Goal: Task Accomplishment & Management: Use online tool/utility

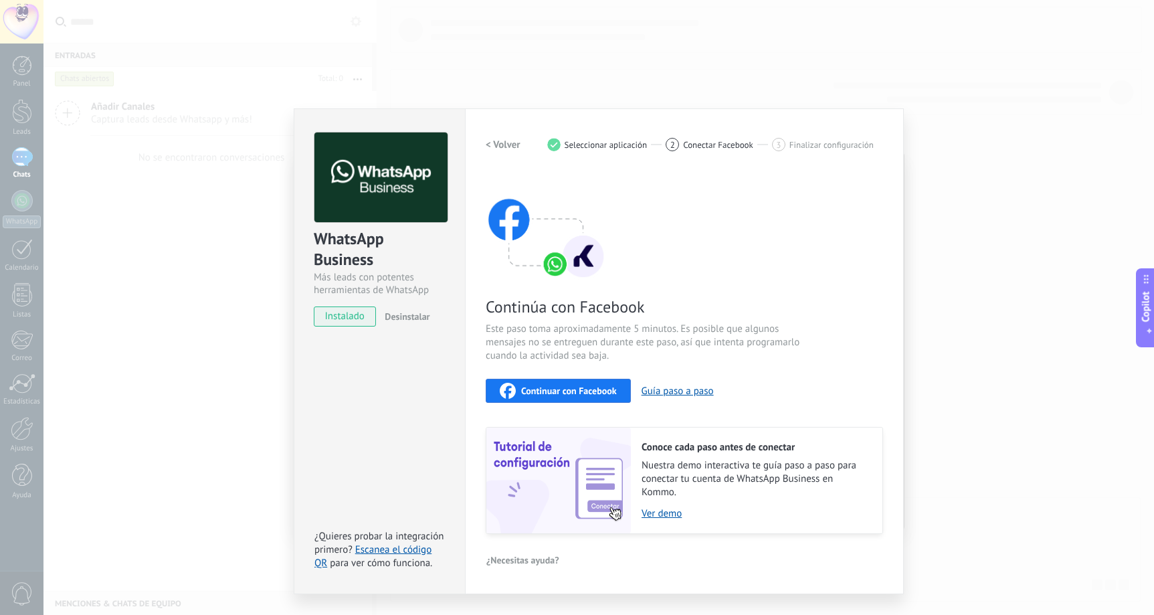
click at [920, 100] on div "WhatsApp Business Más leads con potentes herramientas de WhatsApp instalado Des…" at bounding box center [598, 307] width 1110 height 615
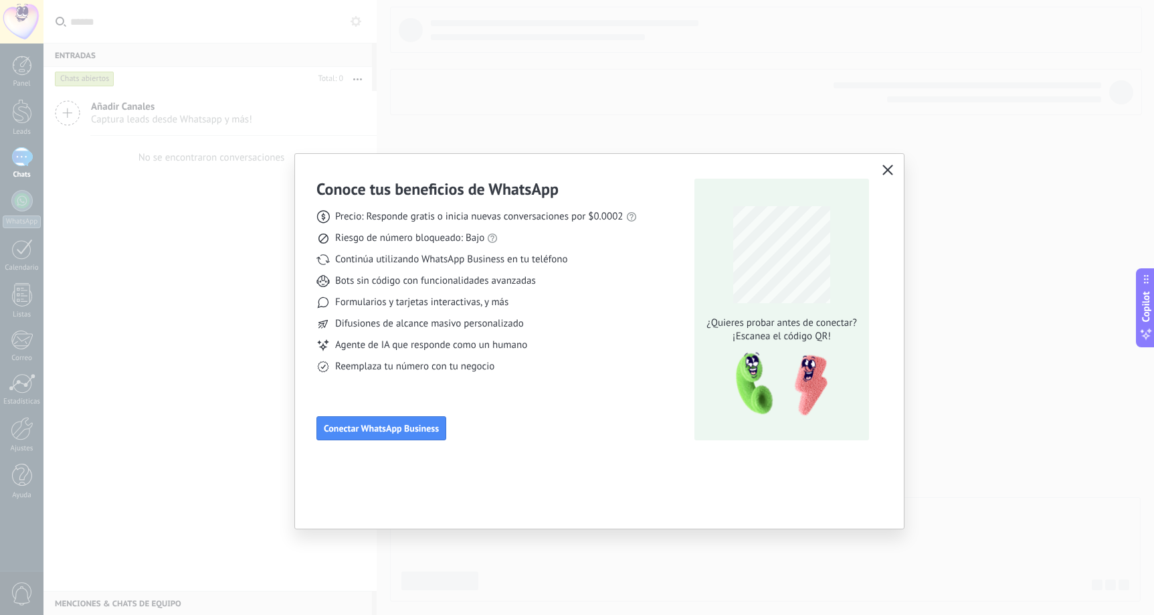
click at [484, 89] on div "Conoce tus beneficios de WhatsApp Precio: Responde gratis o inicia nuevas conve…" at bounding box center [577, 307] width 1154 height 615
click at [888, 167] on icon "button" at bounding box center [887, 170] width 11 height 11
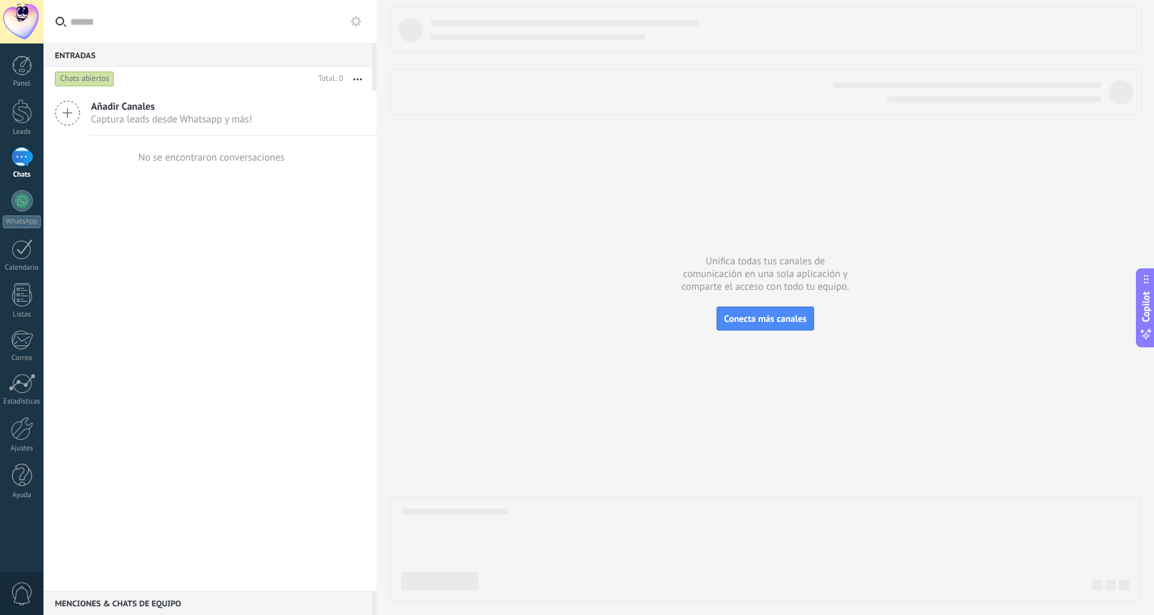
click at [298, 444] on div "Añadir Canales Captura leads desde Whatsapp y más! No se encontraron conversaci…" at bounding box center [209, 341] width 333 height 500
click at [227, 106] on span "Añadir Canales" at bounding box center [171, 106] width 161 height 13
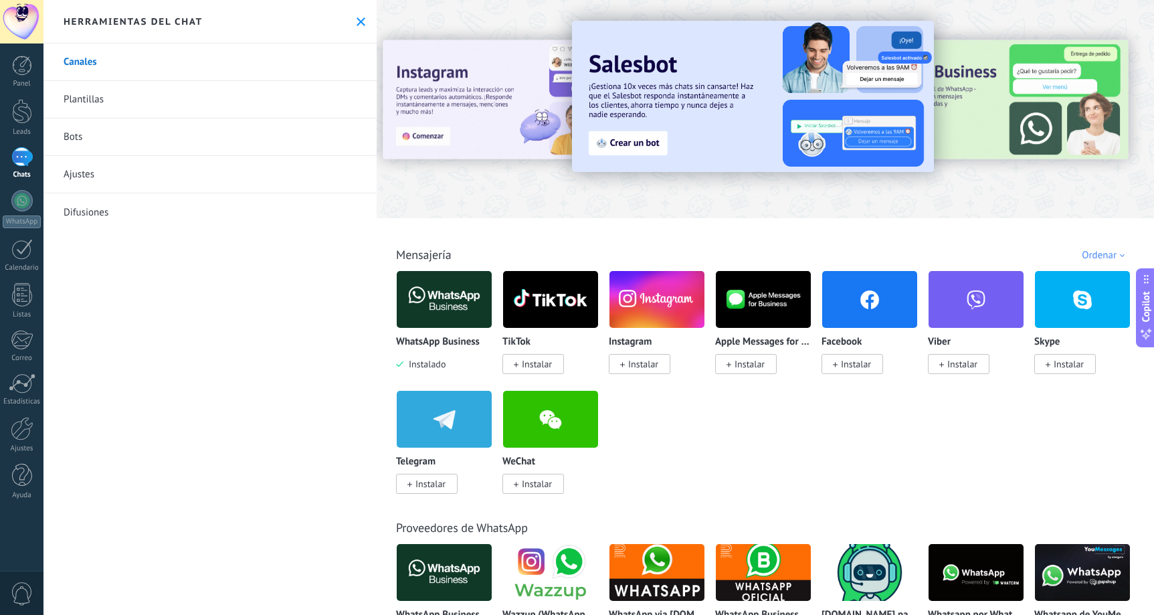
click at [849, 366] on span "Instalar" at bounding box center [856, 364] width 30 height 12
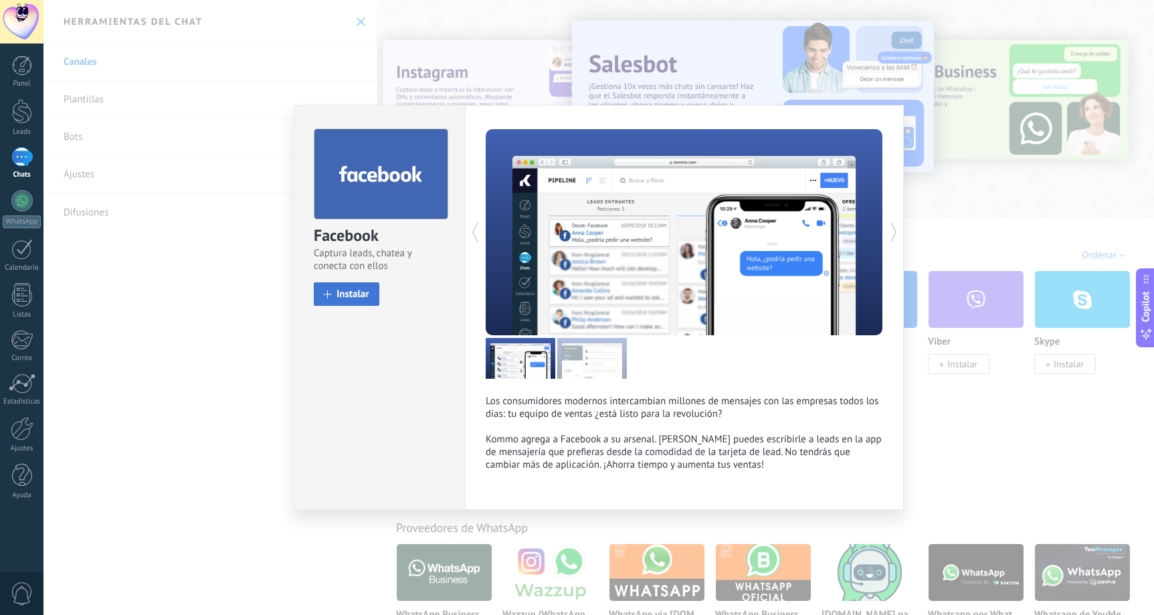
click at [354, 296] on span "Instalar" at bounding box center [352, 294] width 33 height 10
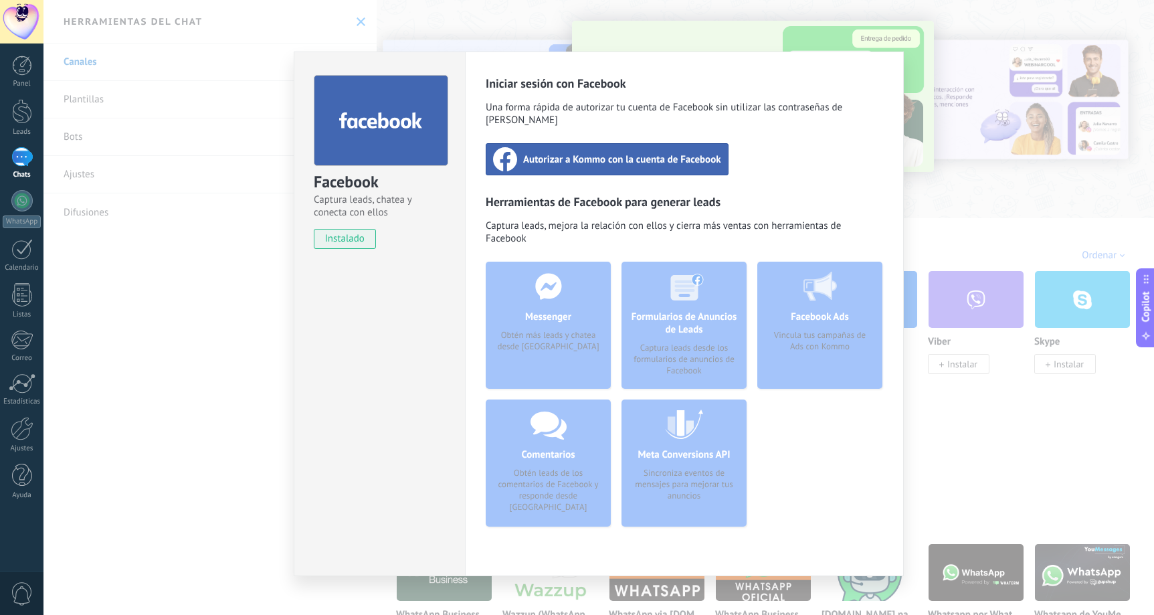
click at [648, 153] on span "Autorizar a Kommo con la cuenta de Facebook" at bounding box center [622, 159] width 198 height 13
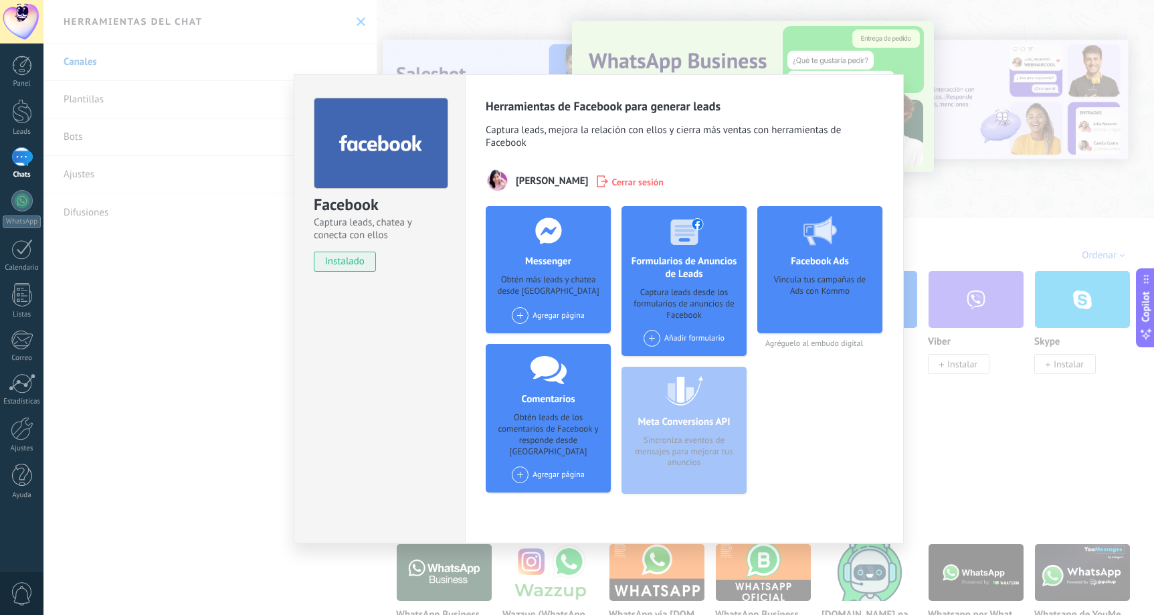
click at [518, 314] on span at bounding box center [520, 315] width 17 height 17
click at [574, 340] on div "Nutrición y Bienestar Mx" at bounding box center [573, 339] width 126 height 26
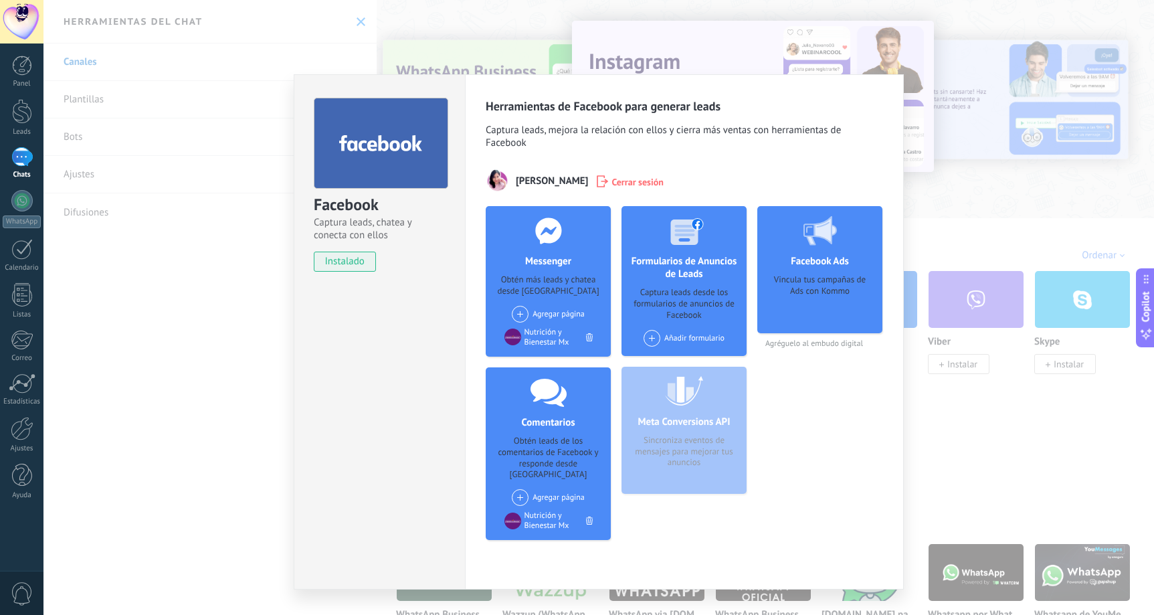
click at [565, 310] on div "Agregar página Nutrición y Belleza Mx" at bounding box center [548, 314] width 73 height 17
click at [590, 340] on div "Nutrición y [PERSON_NAME]" at bounding box center [573, 338] width 126 height 29
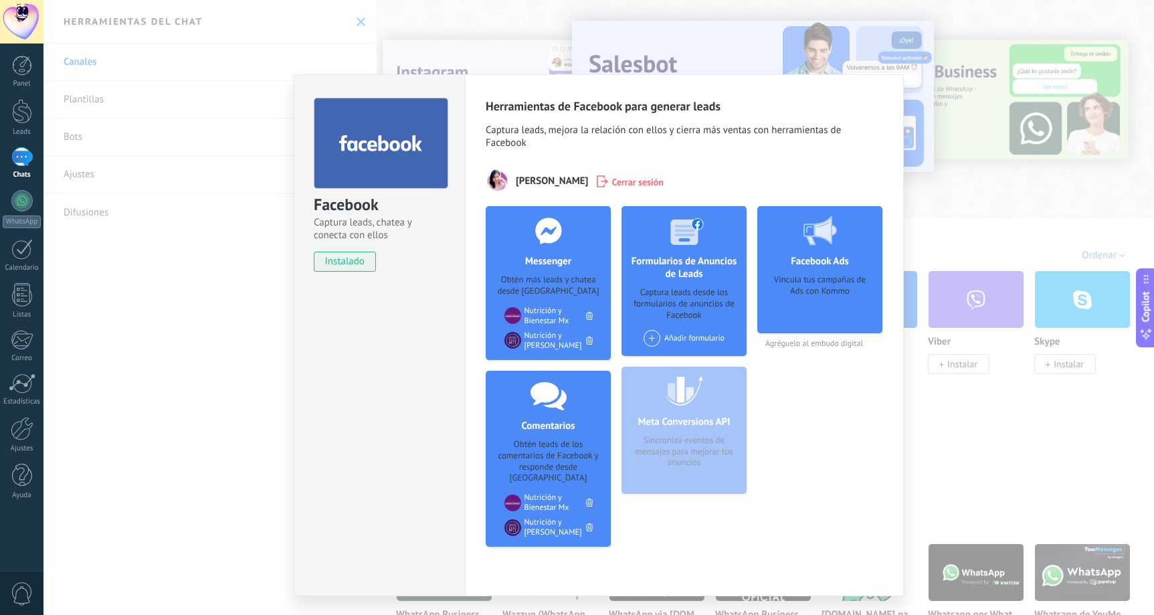
click at [563, 410] on div at bounding box center [548, 395] width 132 height 49
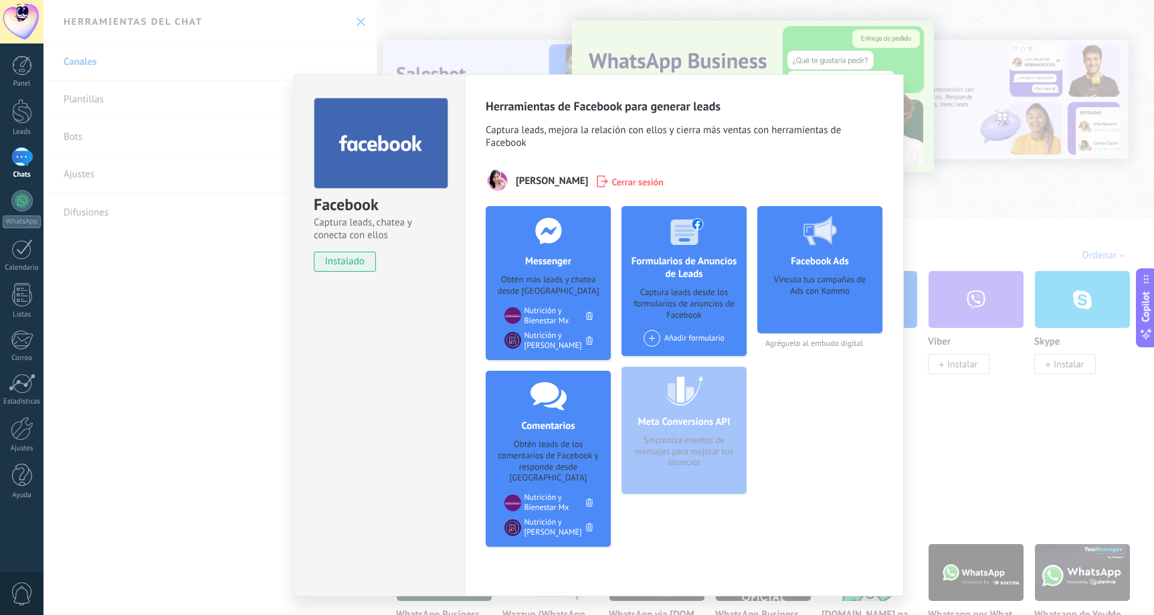
click at [836, 258] on h4 "Facebook Ads" at bounding box center [819, 261] width 65 height 13
click at [799, 292] on div "Vincula tus campañas de Ads con Kommo" at bounding box center [820, 299] width 104 height 50
click at [838, 342] on span "Agréguelo al embudo digital" at bounding box center [819, 343] width 125 height 10
click at [827, 258] on h4 "Facebook Ads" at bounding box center [819, 261] width 65 height 13
click at [815, 244] on icon at bounding box center [819, 230] width 33 height 29
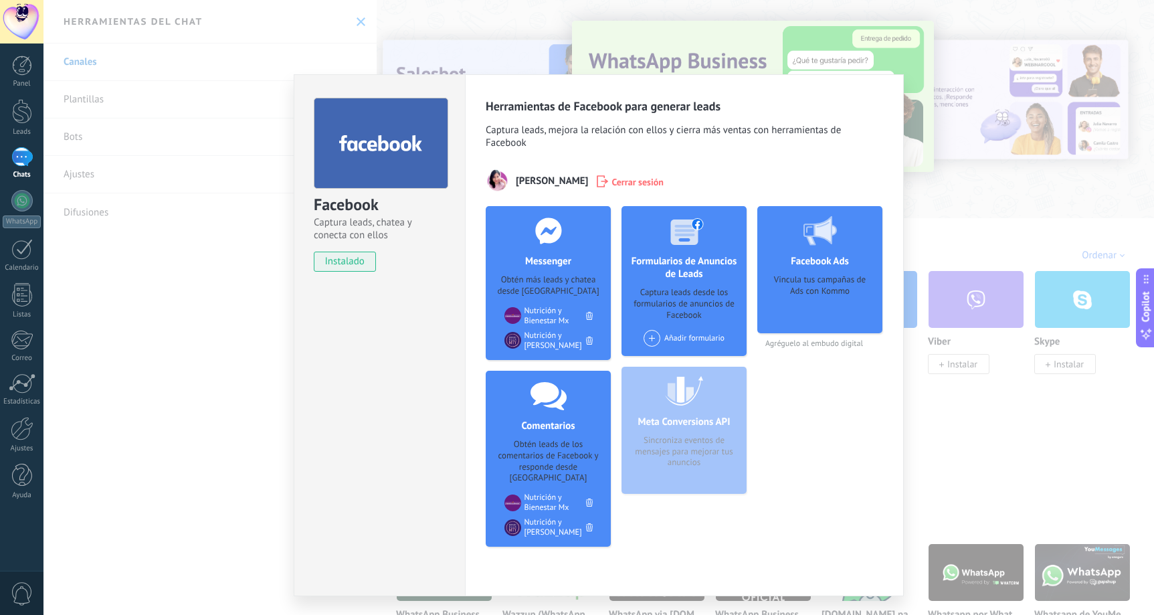
click at [826, 246] on div at bounding box center [820, 230] width 132 height 49
